Goal: Information Seeking & Learning: Learn about a topic

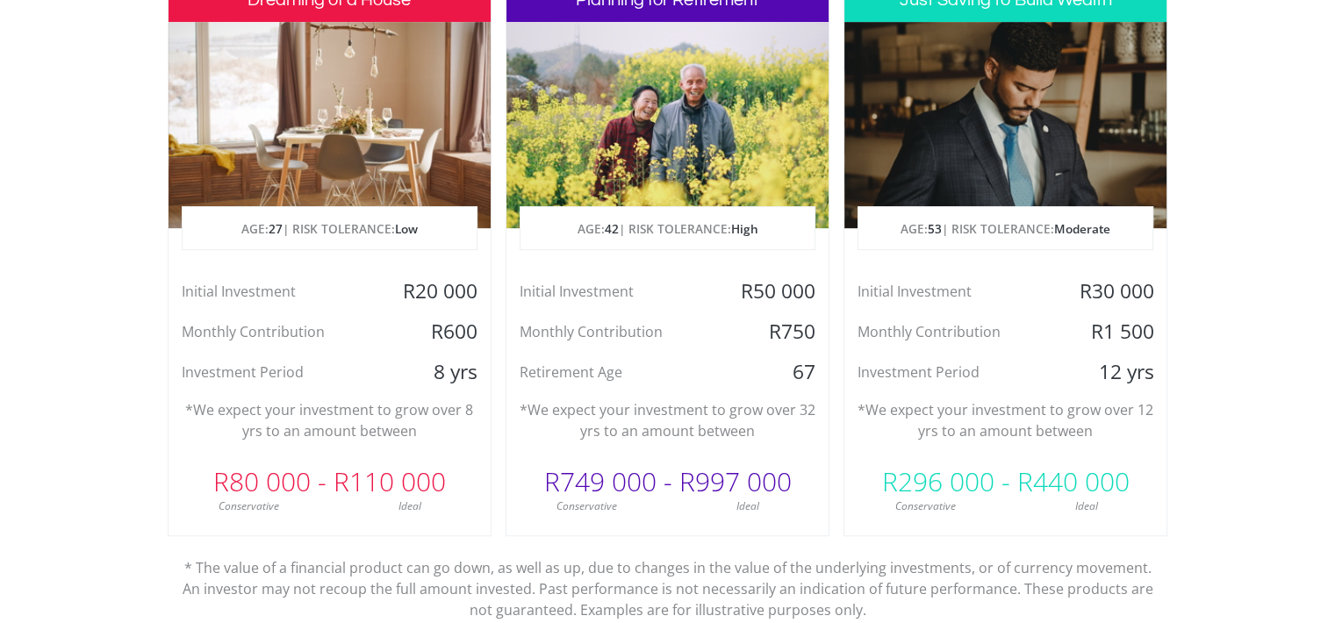
scroll to position [878, 0]
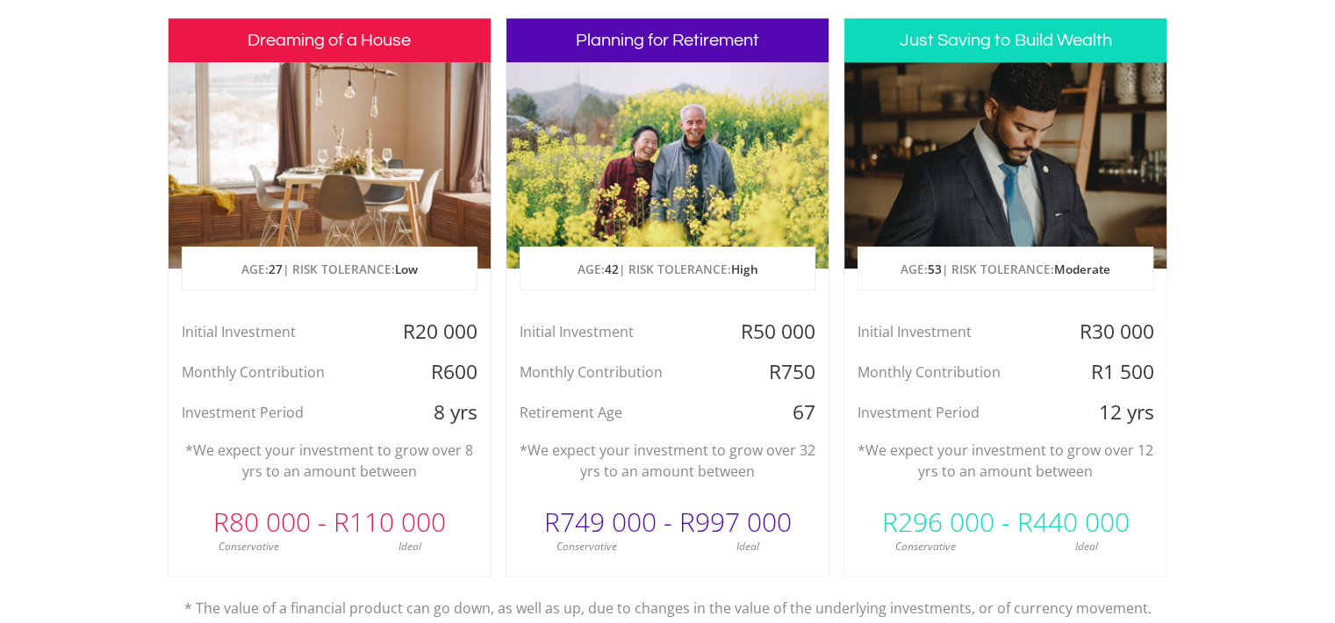
click at [322, 430] on div "Dreaming of a House AGE: [DEMOGRAPHIC_DATA] | RISK TOLERANCE: Low Initial Inves…" at bounding box center [330, 297] width 324 height 559
click at [335, 184] on div at bounding box center [329, 165] width 322 height 206
click at [348, 49] on h3 "Dreaming of a House" at bounding box center [329, 40] width 322 height 44
click at [351, 271] on p "AGE: [DEMOGRAPHIC_DATA] | RISK TOLERANCE: Low" at bounding box center [330, 269] width 294 height 44
click at [418, 269] on span "Low" at bounding box center [406, 269] width 23 height 17
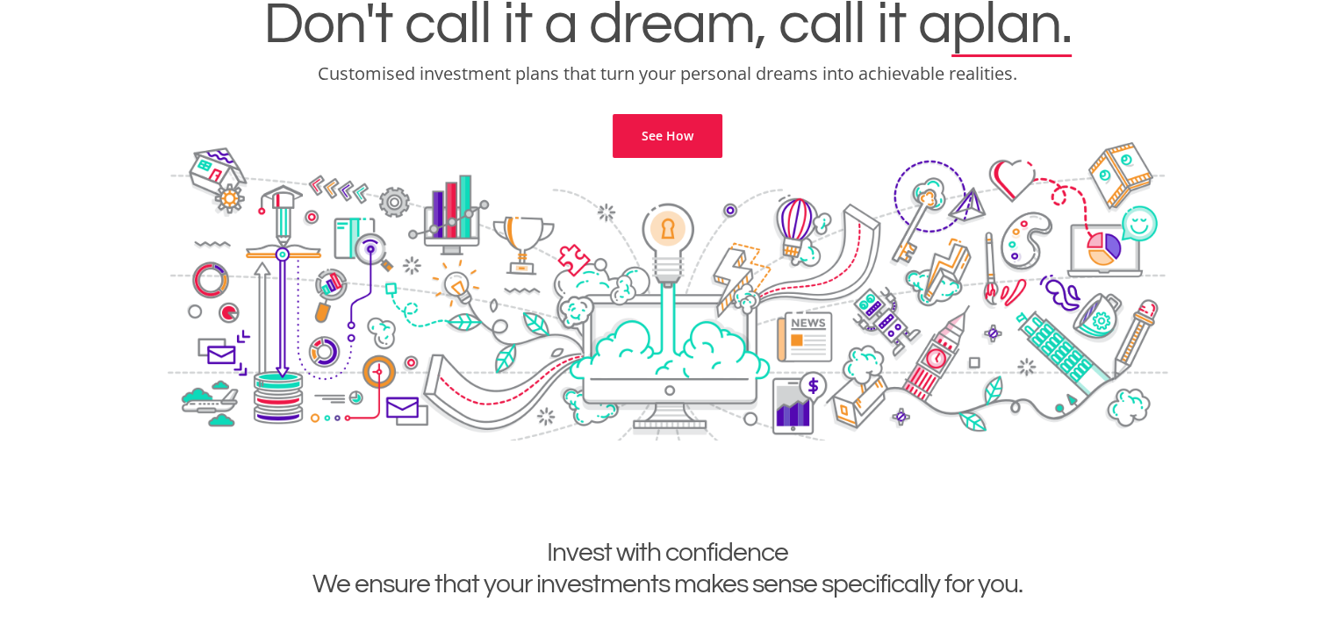
scroll to position [0, 0]
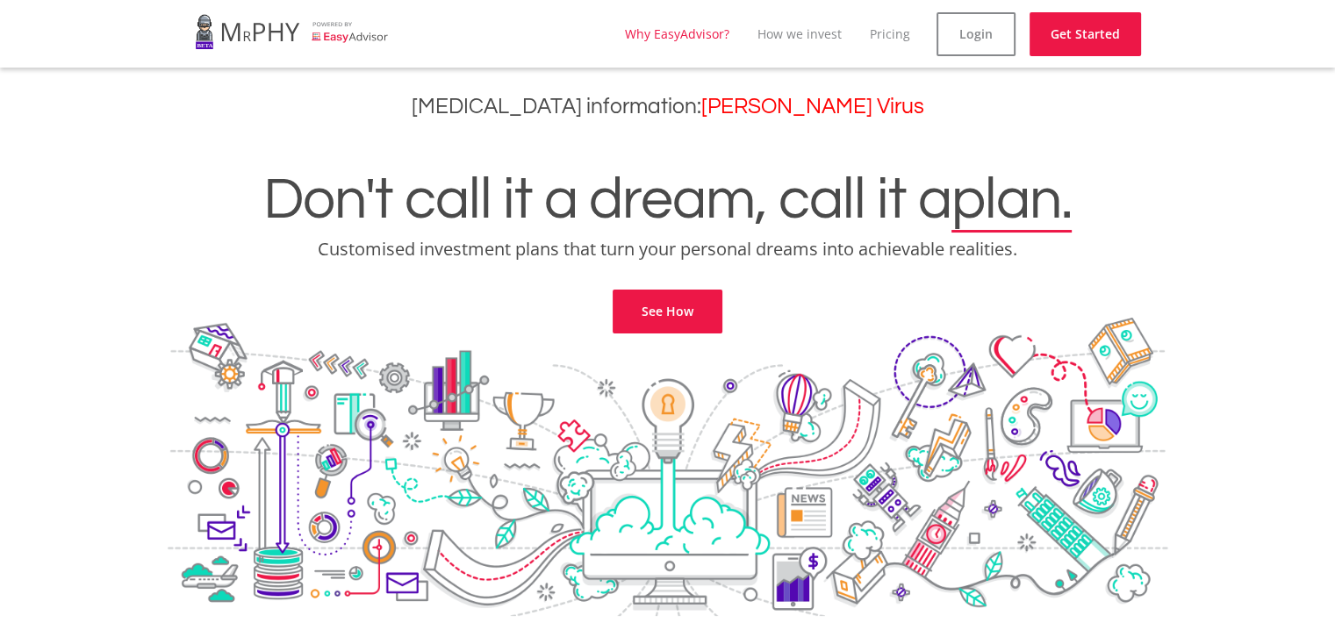
click at [703, 33] on link "Why EasyAdvisor?" at bounding box center [677, 33] width 104 height 17
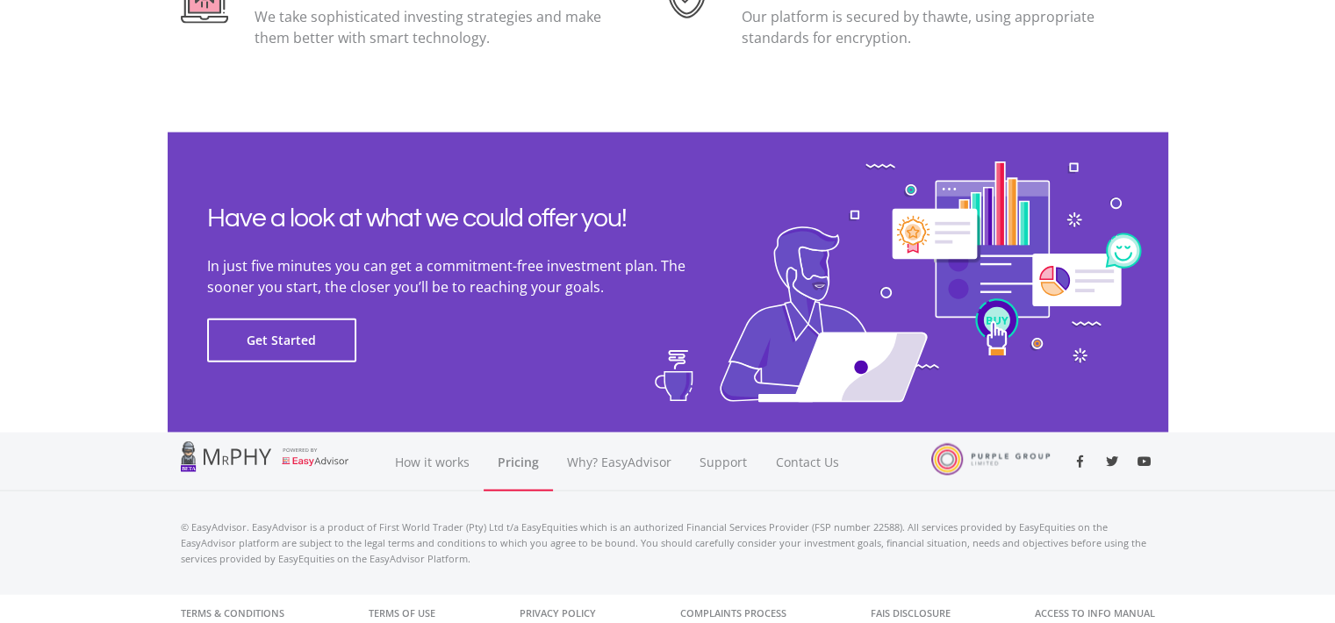
scroll to position [3993, 0]
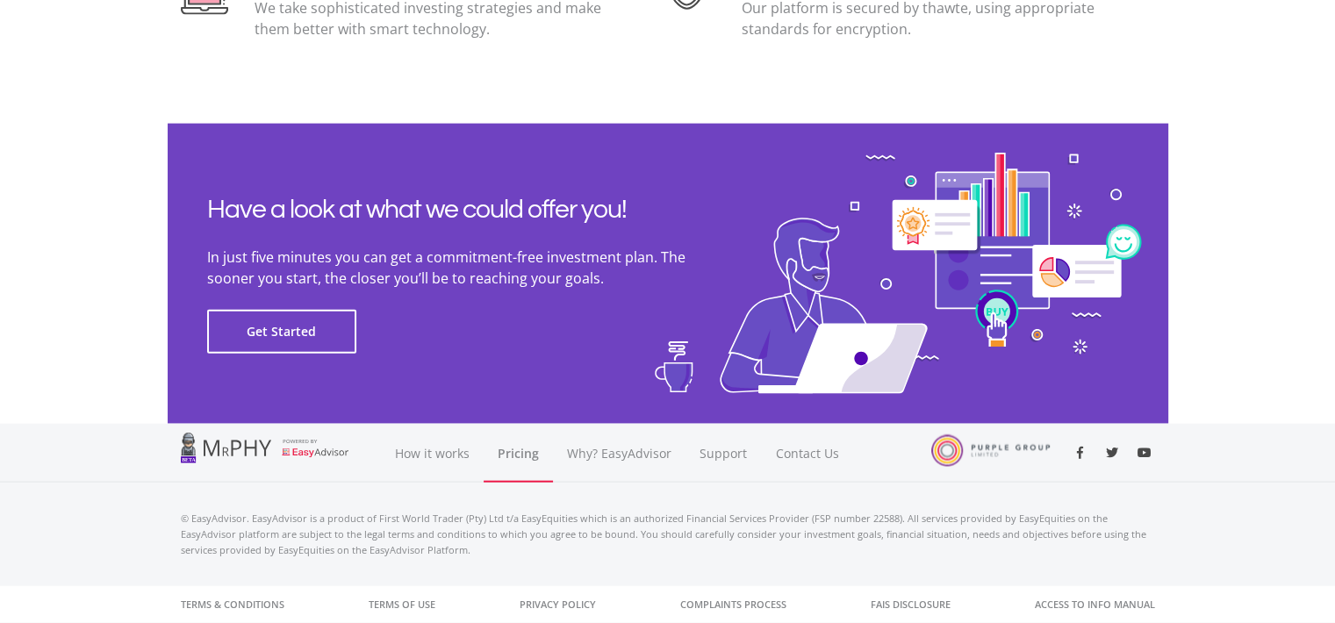
click at [514, 451] on link "Pricing" at bounding box center [518, 453] width 69 height 59
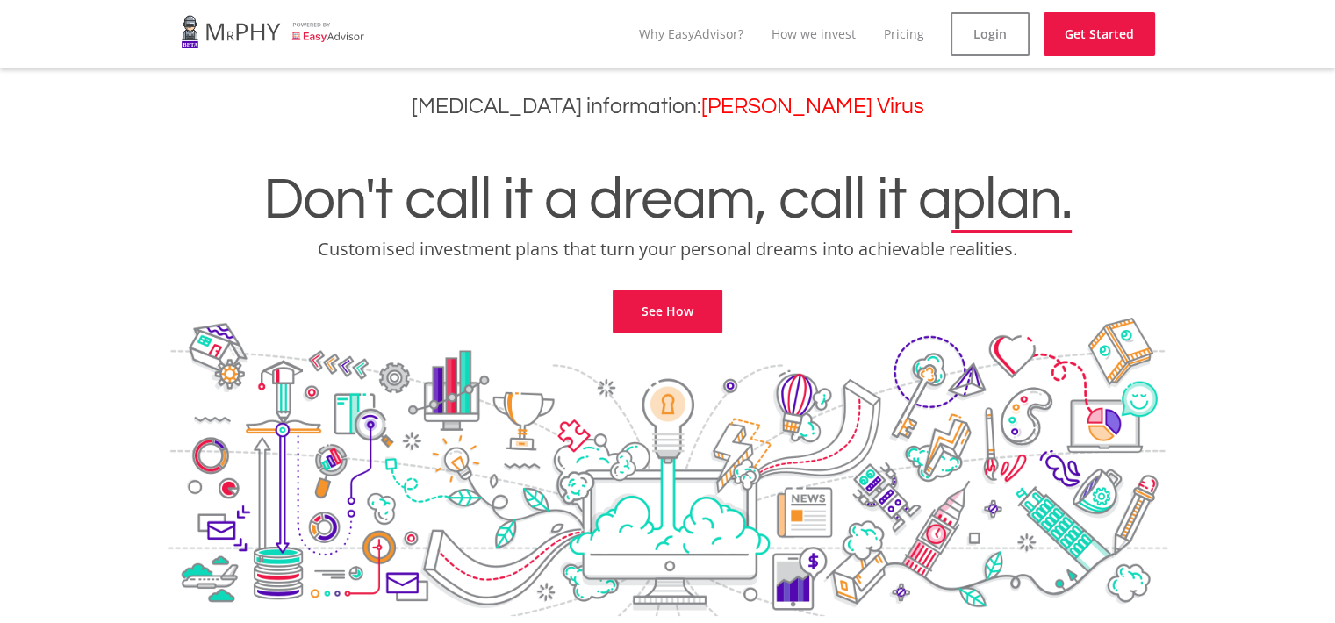
click at [1046, 225] on span "plan." at bounding box center [1011, 200] width 120 height 60
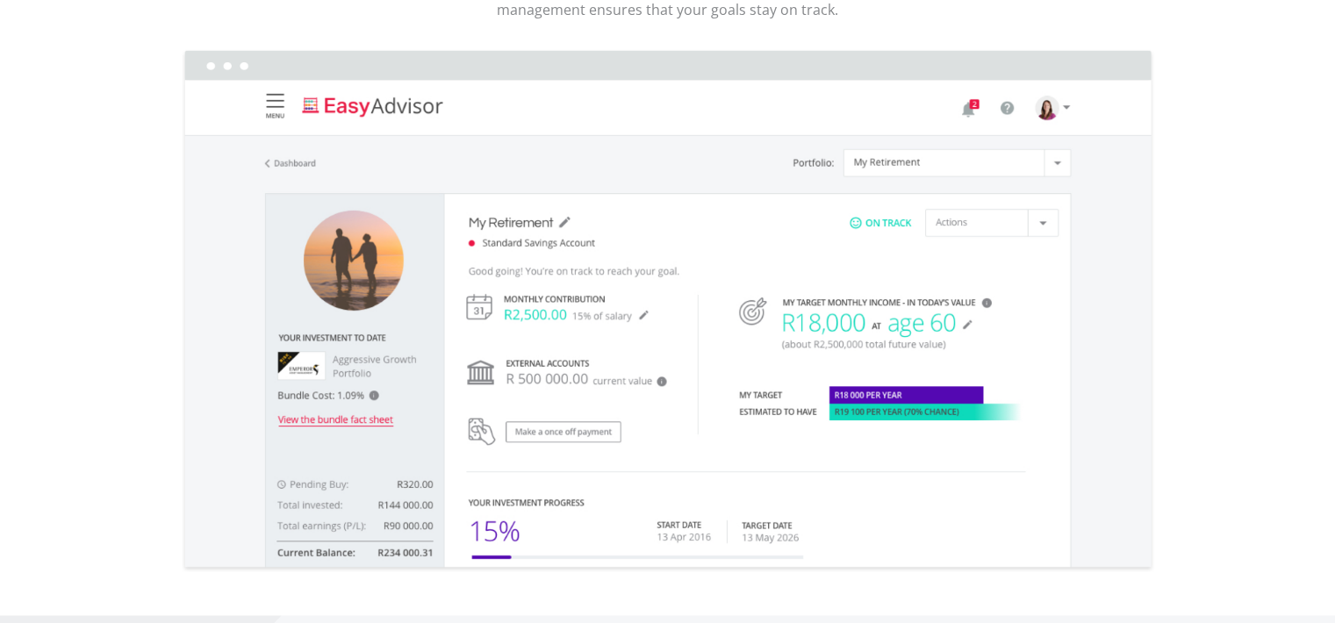
scroll to position [2633, 0]
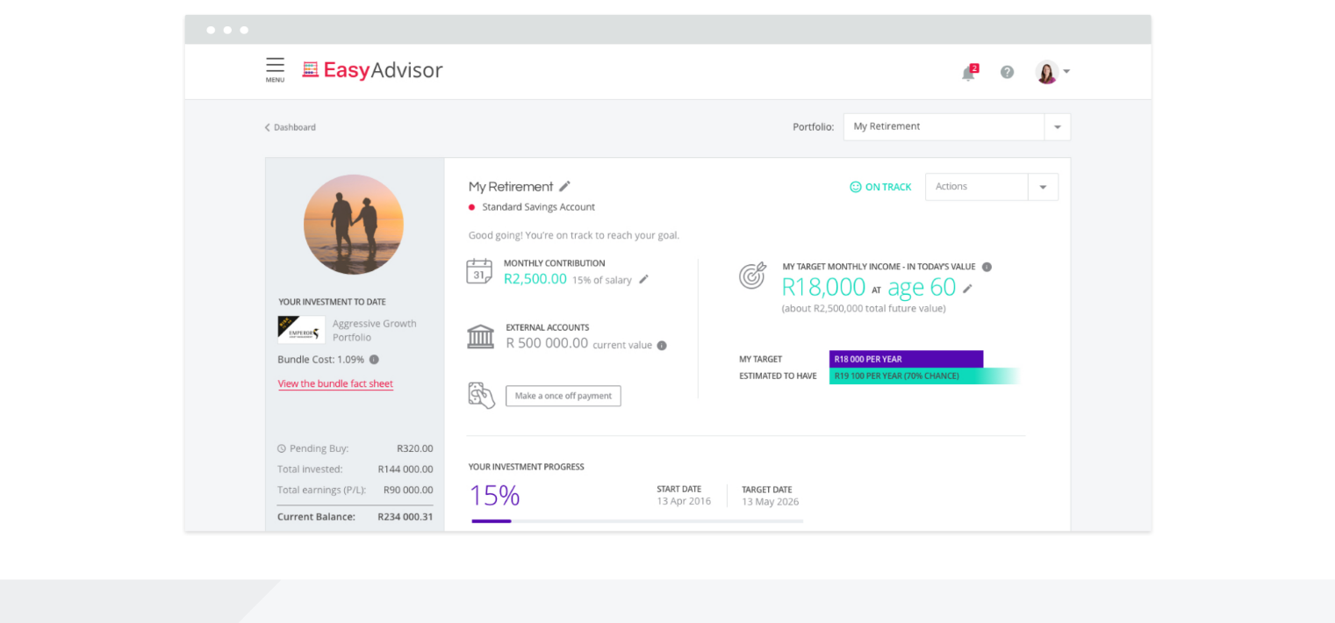
click at [1052, 187] on img at bounding box center [668, 274] width 974 height 525
click at [1058, 68] on img at bounding box center [668, 274] width 974 height 525
click at [1062, 70] on img at bounding box center [668, 274] width 974 height 525
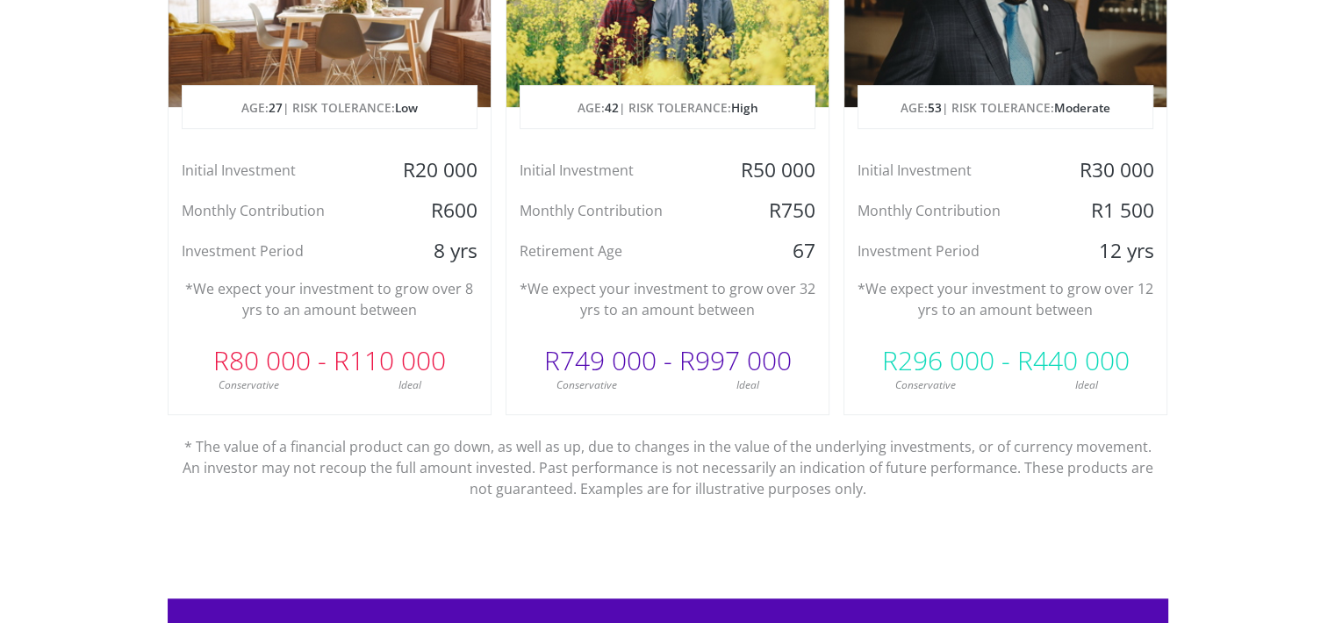
scroll to position [1053, 0]
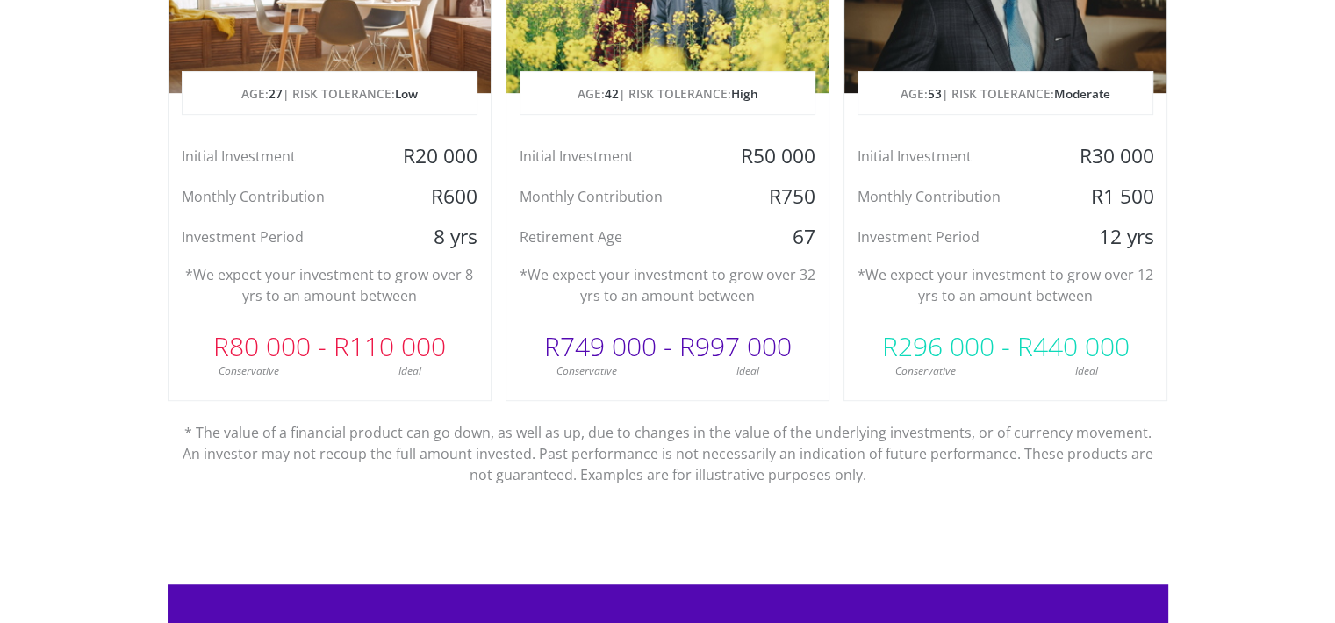
click at [753, 366] on div "Ideal" at bounding box center [747, 371] width 161 height 16
click at [693, 335] on div "R749 000 - R997 000" at bounding box center [667, 346] width 322 height 53
click at [719, 219] on div "Initial Investment R50 000 Monthly Contribution R750 Retirement Age 67" at bounding box center [667, 196] width 322 height 107
click at [772, 151] on div "R50 000" at bounding box center [774, 156] width 107 height 26
click at [730, 75] on p "AGE: 42 | RISK TOLERANCE: High" at bounding box center [667, 94] width 294 height 44
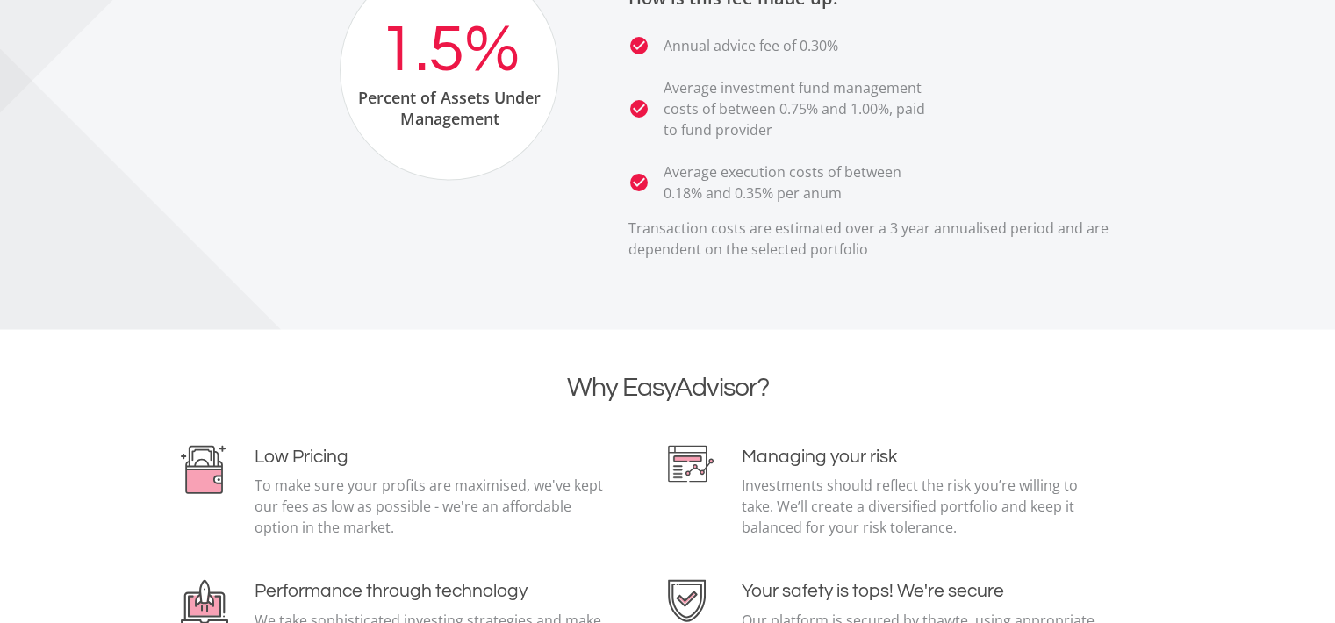
scroll to position [3379, 0]
drag, startPoint x: 728, startPoint y: 510, endPoint x: 717, endPoint y: 507, distance: 10.9
